Goal: Information Seeking & Learning: Find specific page/section

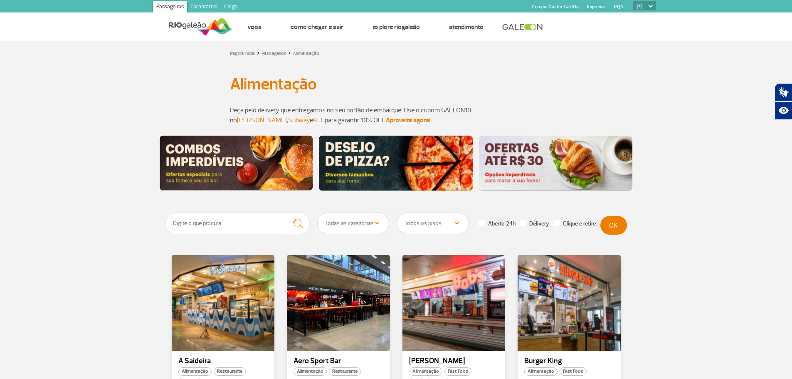
click at [326, 224] on select "Todas as categorias Cafeteria Fast Food Restaurante Souvenir Conveniência" at bounding box center [353, 223] width 71 height 21
select select "23"
click at [318, 213] on select "Todas as categorias Cafeteria Fast Food Restaurante Souvenir Conveniência" at bounding box center [353, 223] width 71 height 21
click at [605, 223] on button "OK" at bounding box center [613, 225] width 27 height 19
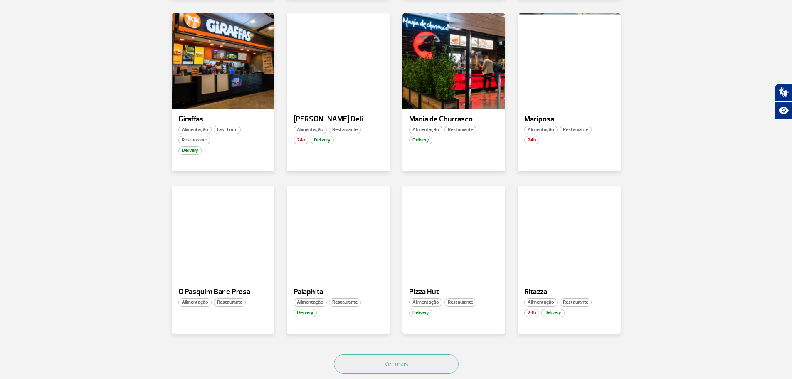
scroll to position [416, 0]
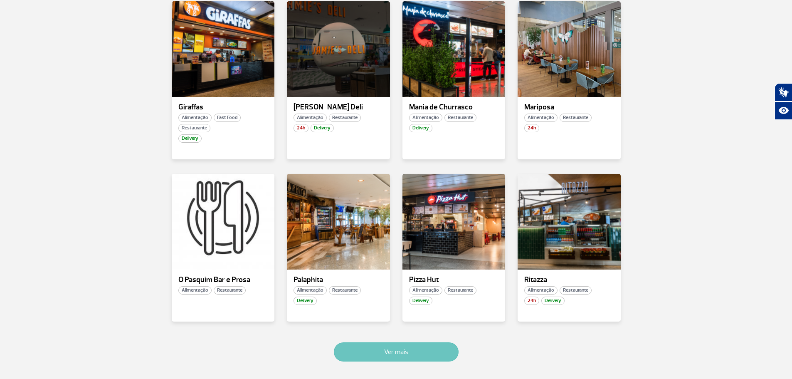
click at [416, 346] on button "Ver mais" at bounding box center [396, 351] width 125 height 19
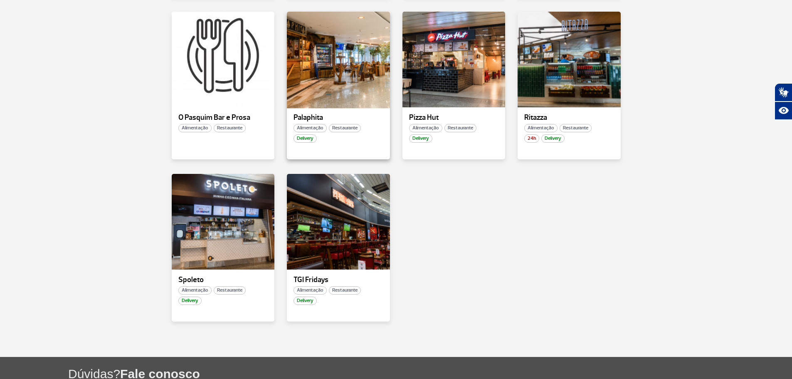
click at [347, 66] on div at bounding box center [338, 59] width 105 height 98
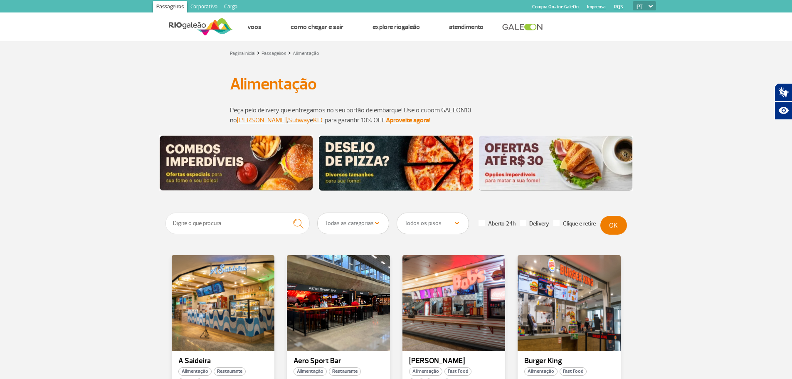
click at [365, 224] on select "Todas as categorias Cafeteria Fast Food Restaurante Souvenir Conveniência" at bounding box center [353, 223] width 71 height 21
select select "23"
click at [318, 213] on select "Todas as categorias Cafeteria Fast Food Restaurante Souvenir Conveniência" at bounding box center [353, 223] width 71 height 21
click at [609, 224] on button "OK" at bounding box center [613, 225] width 27 height 19
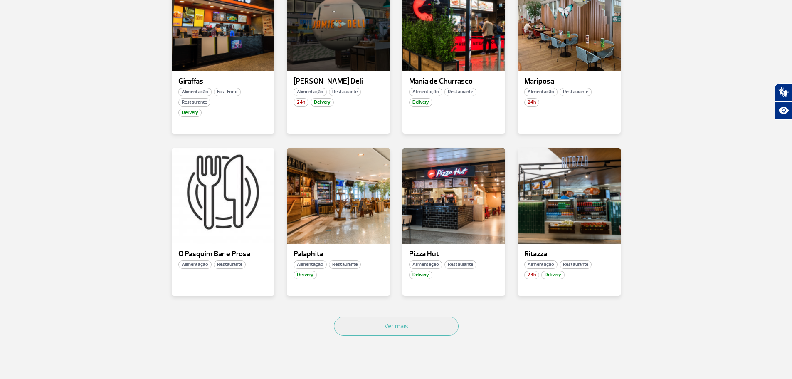
scroll to position [457, 0]
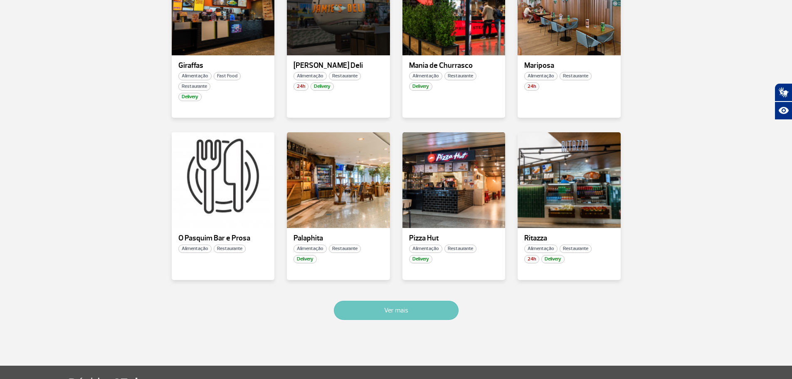
click at [377, 311] on button "Ver mais" at bounding box center [396, 310] width 125 height 19
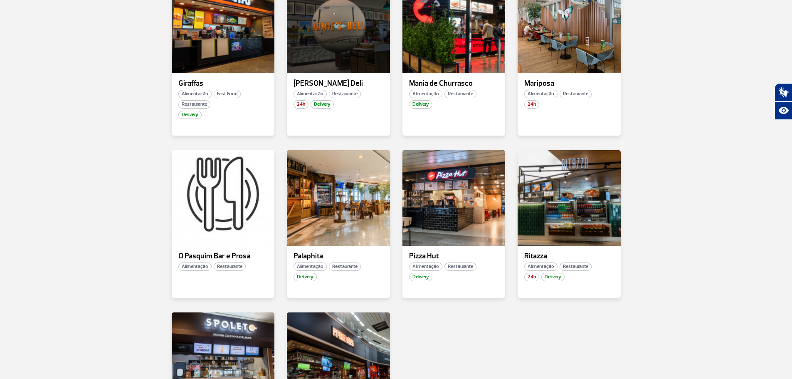
scroll to position [411, 0]
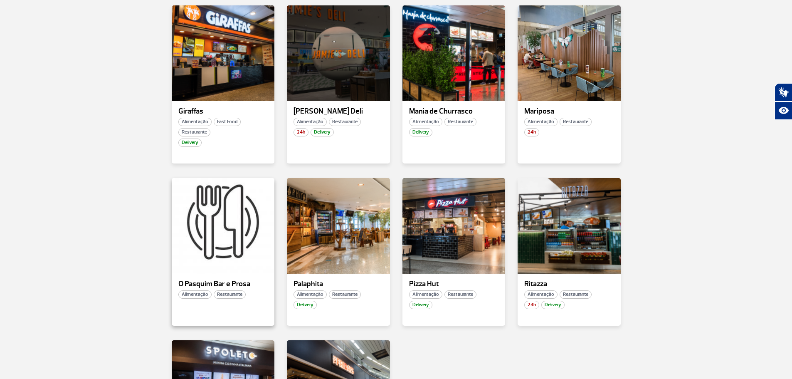
click at [201, 284] on p "O Pasquim Bar e Prosa" at bounding box center [223, 284] width 90 height 8
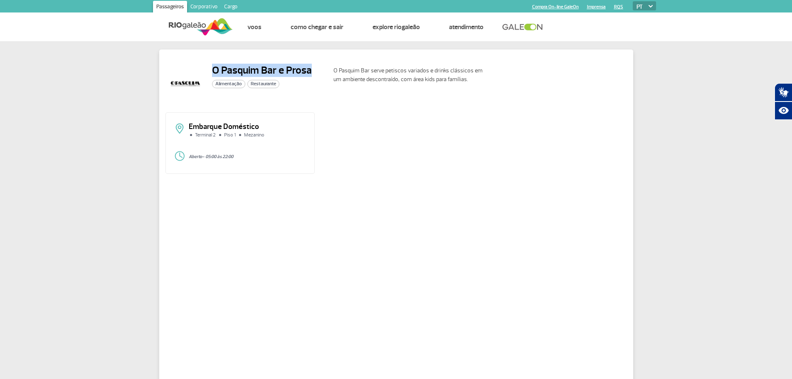
drag, startPoint x: 308, startPoint y: 69, endPoint x: 211, endPoint y: 62, distance: 97.9
click at [211, 62] on div "O Pasquim Bar e Prosa Alimentação Restaurante O Pasquim Bar serve petiscos vari…" at bounding box center [396, 235] width 474 height 372
copy h2 "O Pasquim Bar e Prosa"
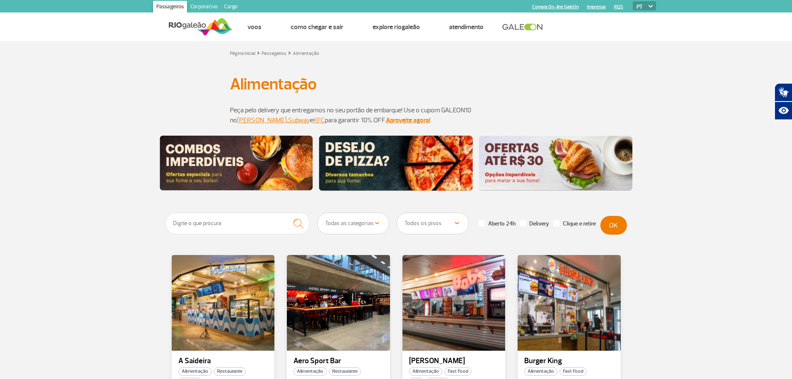
scroll to position [42, 0]
